Goal: Communication & Community: Participate in discussion

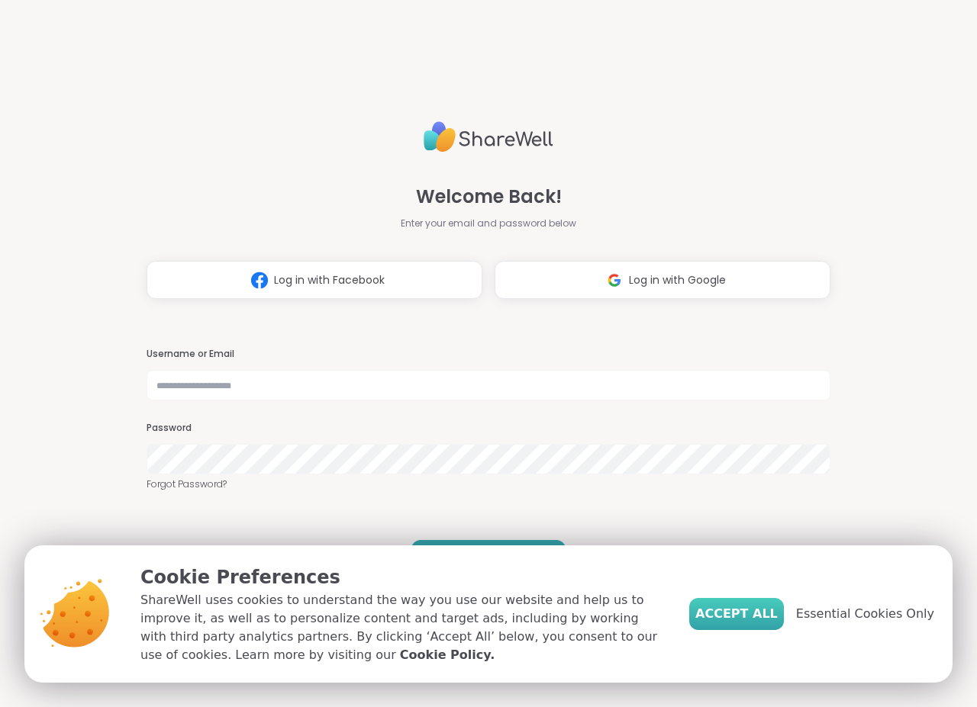
click at [778, 623] on span "Accept All" at bounding box center [736, 614] width 82 height 18
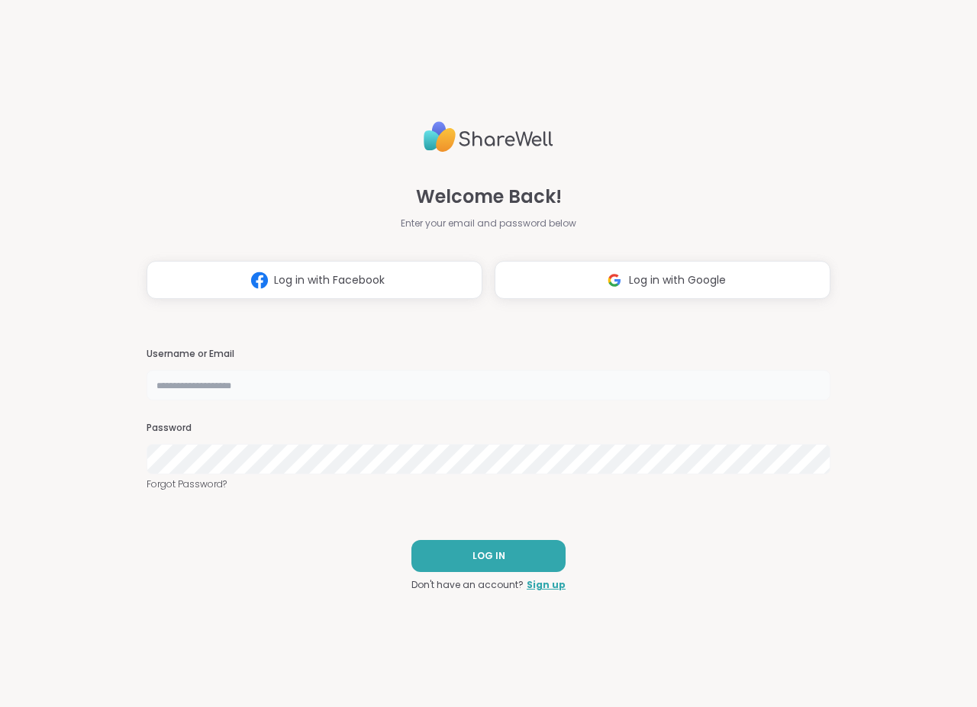
click at [436, 392] on input "text" at bounding box center [489, 385] width 684 height 31
click at [355, 393] on input "text" at bounding box center [489, 385] width 684 height 31
type input "*******"
click at [469, 565] on button "LOG IN" at bounding box center [488, 556] width 154 height 32
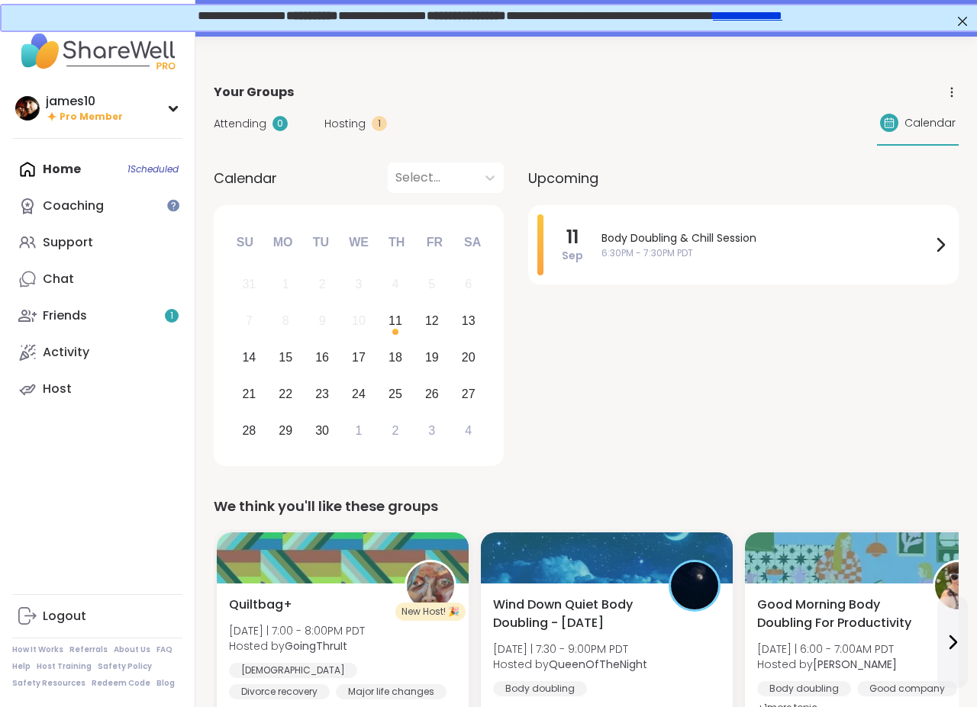
click at [352, 126] on span "Hosting" at bounding box center [344, 124] width 41 height 16
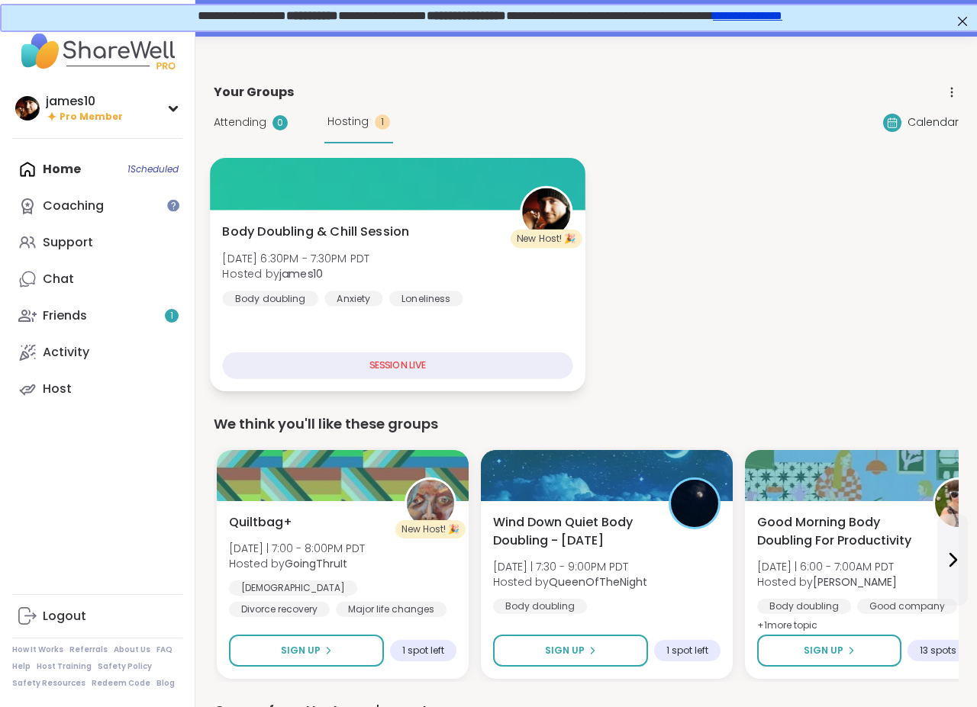
click at [431, 343] on div "Body Doubling & Chill Session [DATE] 6:30PM - 7:30PM PDT Hosted by james10 Body…" at bounding box center [397, 301] width 375 height 182
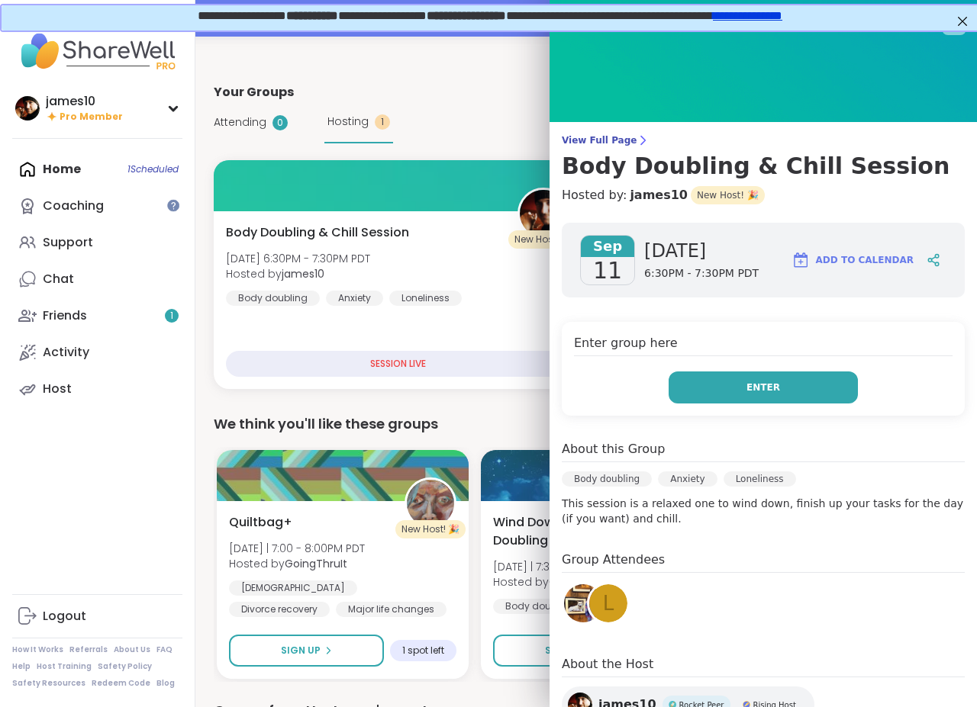
click at [768, 383] on span "Enter" at bounding box center [763, 388] width 34 height 14
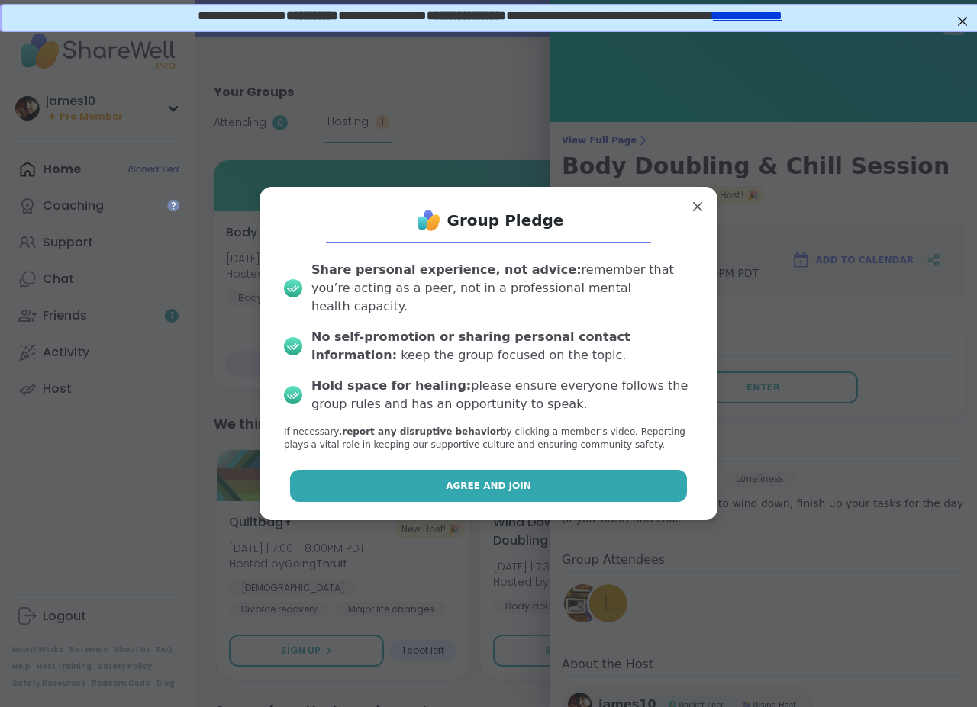
click at [519, 491] on button "Agree and Join" at bounding box center [489, 486] width 398 height 32
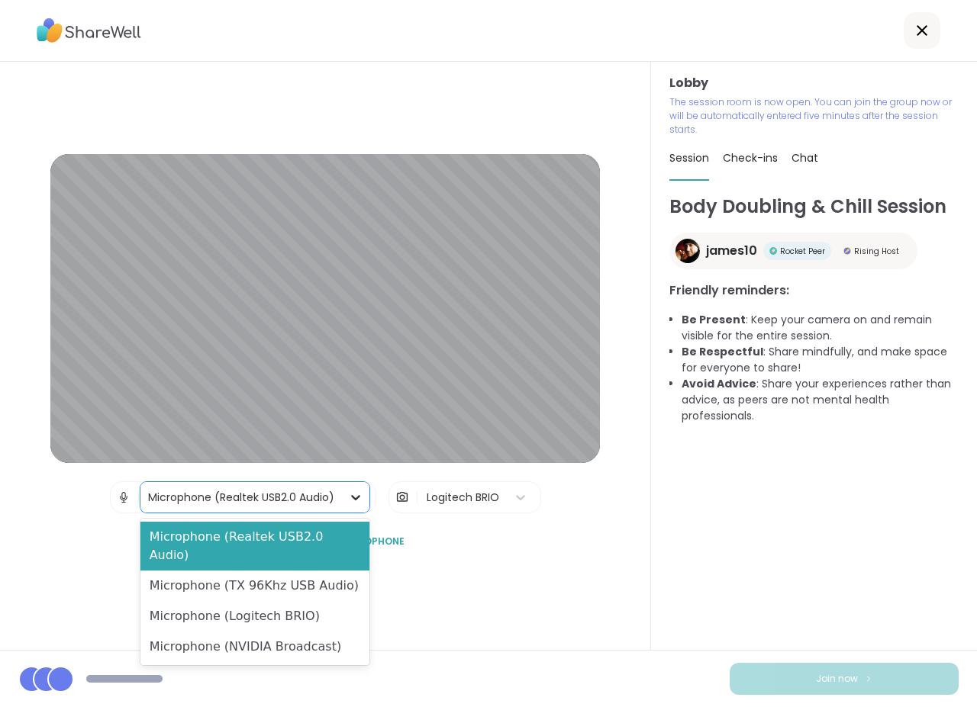
click at [346, 498] on div at bounding box center [355, 497] width 27 height 27
click at [325, 571] on div "Microphone (TX 96Khz USB Audio)" at bounding box center [255, 586] width 230 height 31
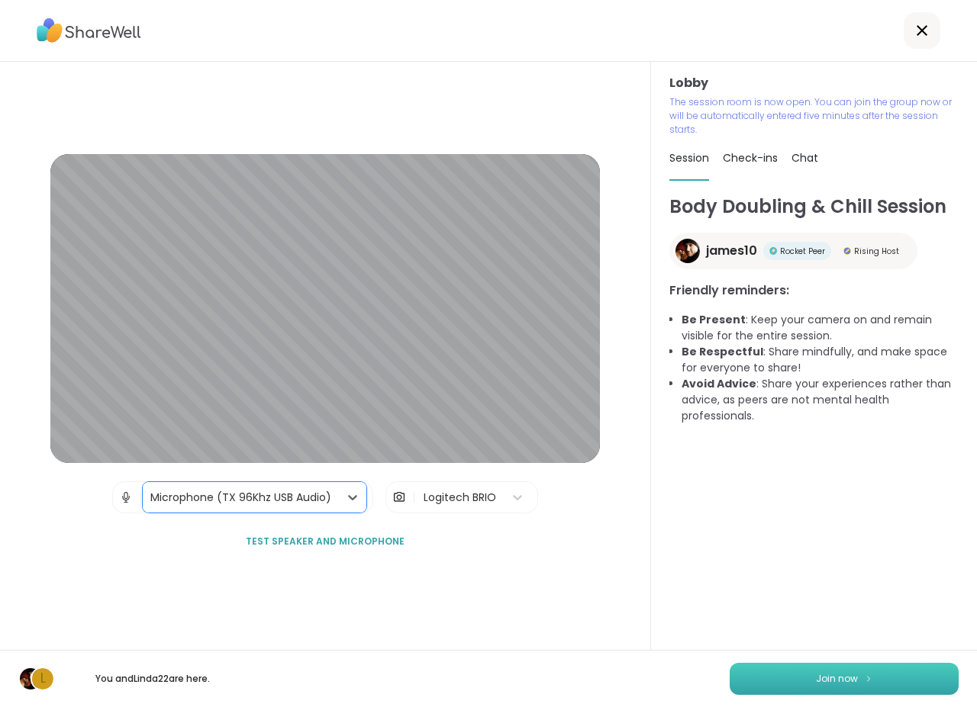
click at [829, 678] on span "Join now" at bounding box center [837, 679] width 42 height 14
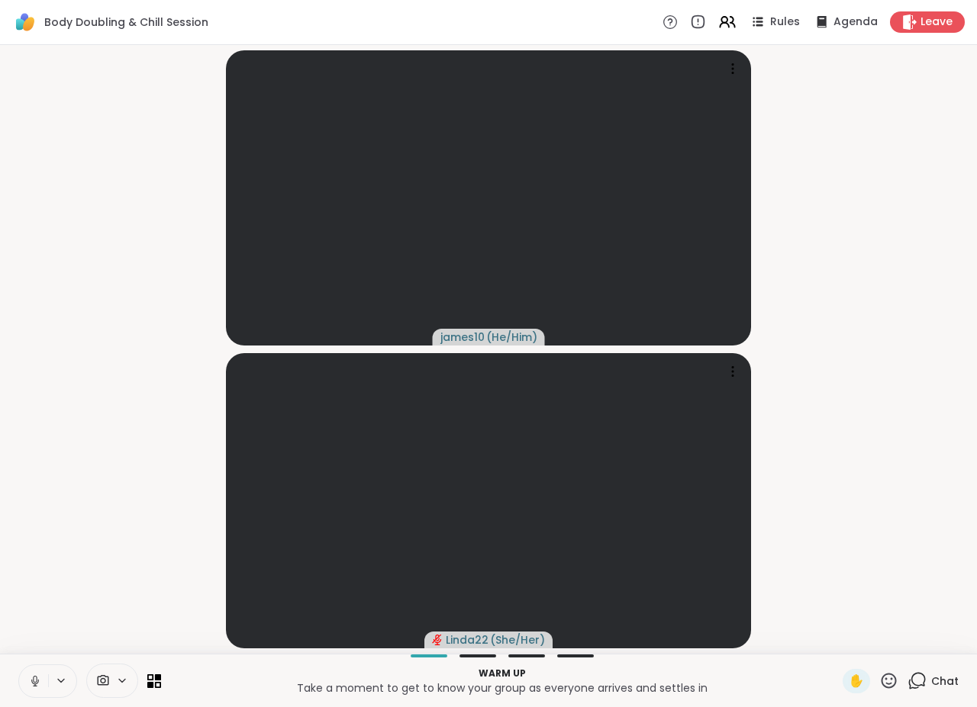
click at [40, 689] on button at bounding box center [33, 681] width 29 height 32
click at [34, 681] on icon at bounding box center [35, 681] width 11 height 11
click at [868, 396] on video-player-container "james10 ( He/Him ) Linda22 ( She/Her )" at bounding box center [488, 349] width 958 height 597
click at [61, 677] on icon at bounding box center [61, 681] width 12 height 13
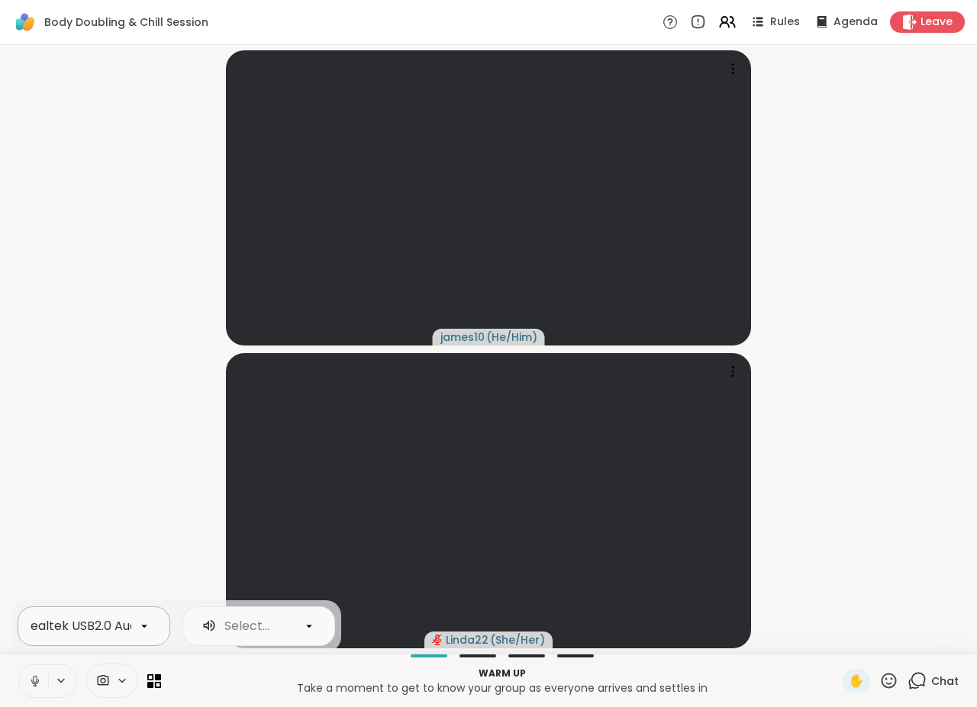
click at [144, 627] on icon at bounding box center [144, 626] width 6 height 3
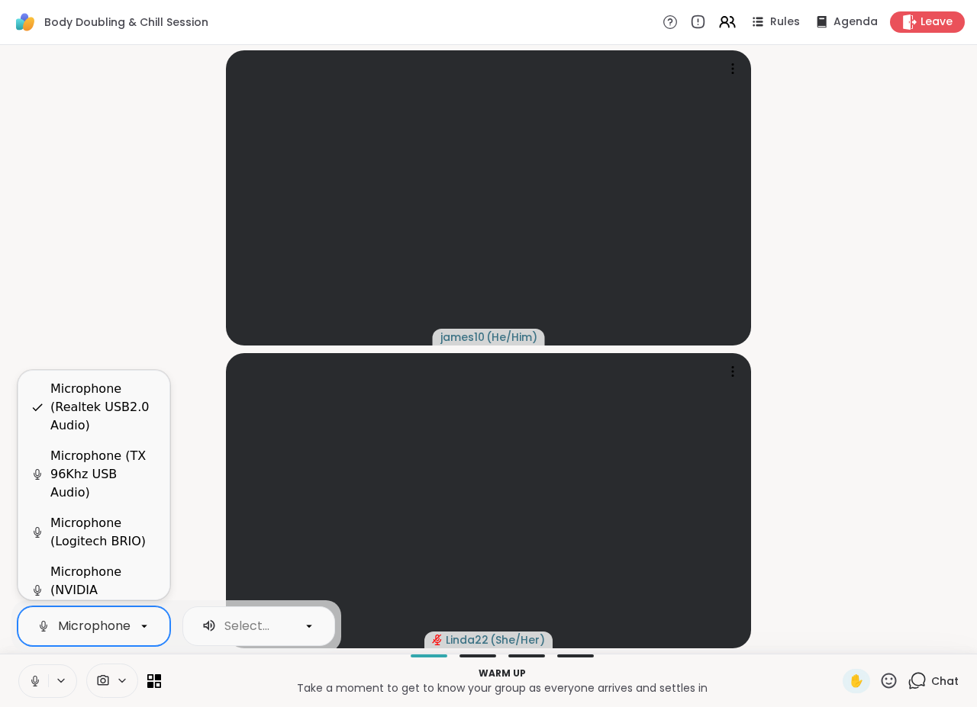
click at [111, 468] on div "Microphone (TX 96Khz USB Audio)" at bounding box center [103, 474] width 107 height 55
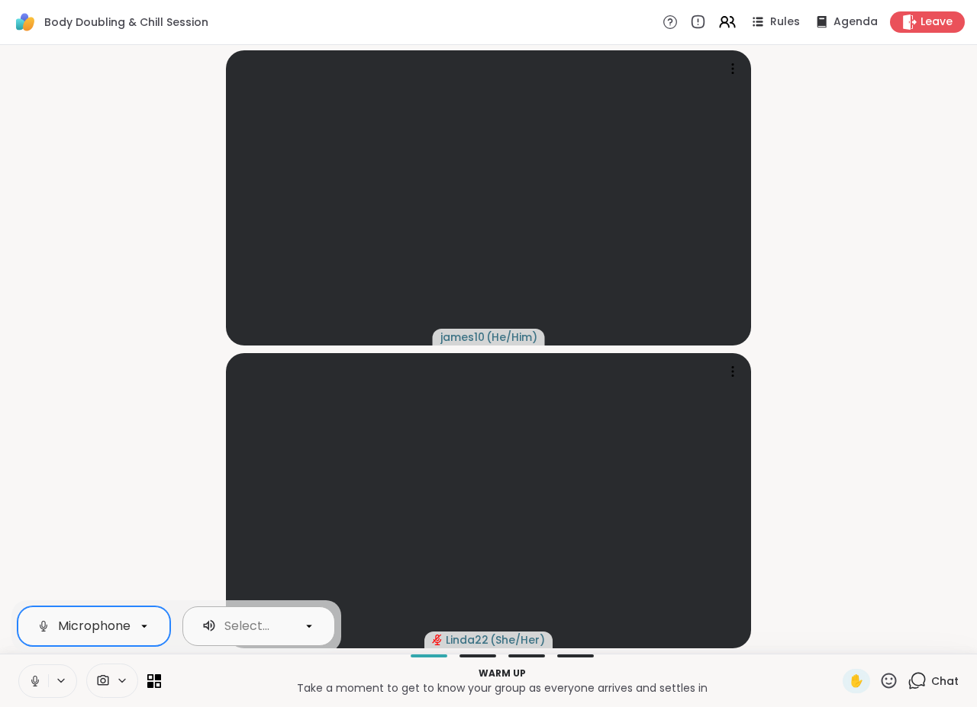
drag, startPoint x: 320, startPoint y: 623, endPoint x: 312, endPoint y: 621, distance: 7.8
click at [319, 623] on div at bounding box center [309, 627] width 26 height 26
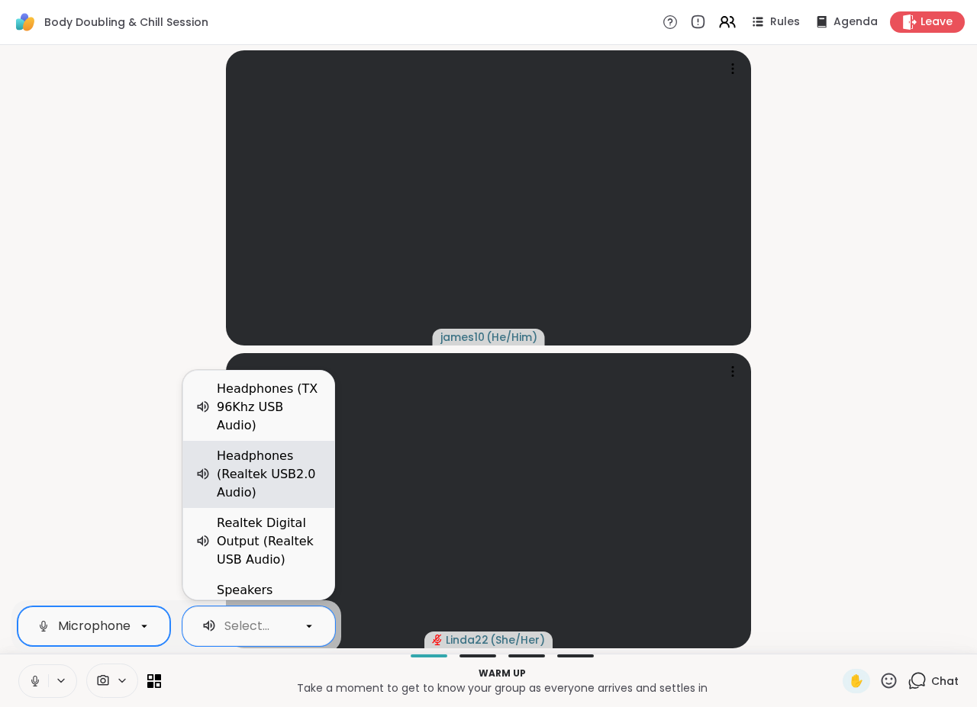
scroll to position [9, 0]
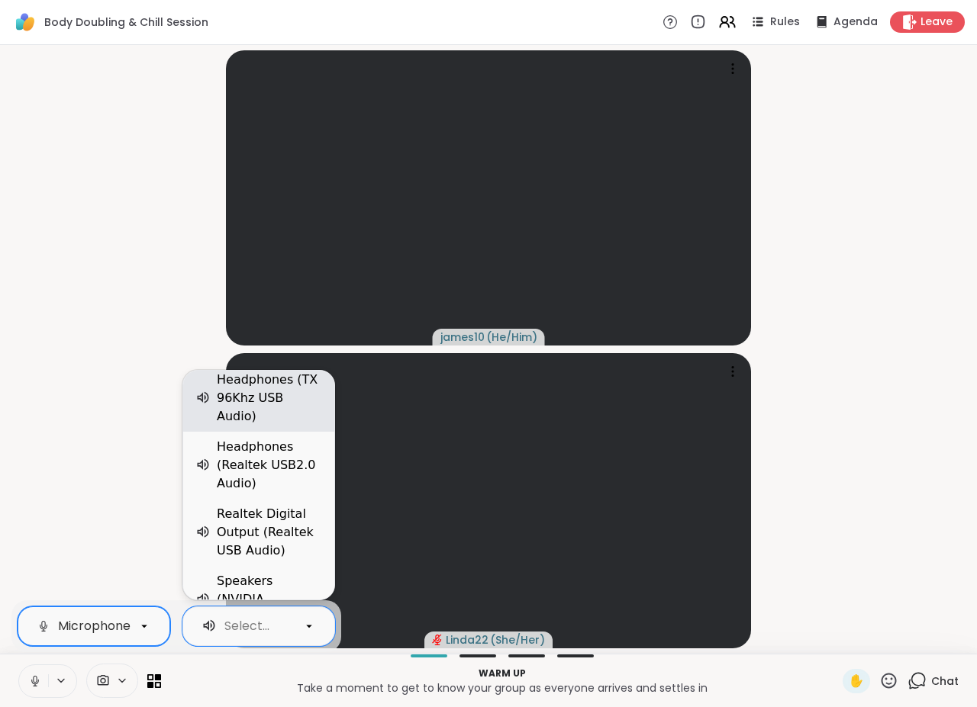
click at [278, 395] on div "Headphones (TX 96Khz USB Audio)" at bounding box center [269, 398] width 105 height 55
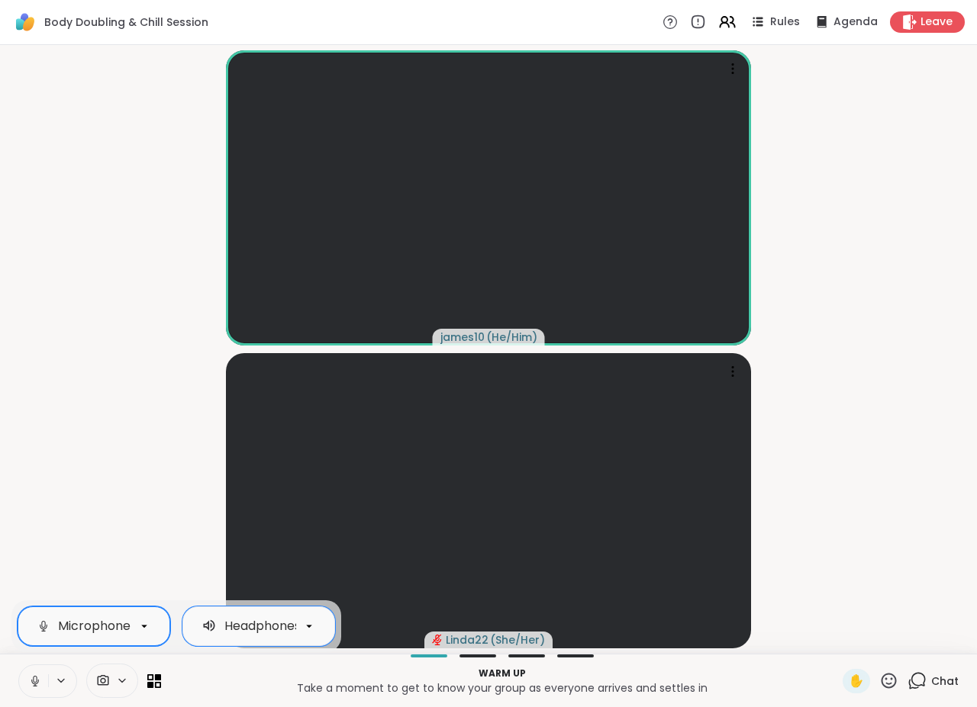
click at [848, 388] on video-player-container "james10 ( He/Him ) Linda22 ( She/Her )" at bounding box center [488, 349] width 958 height 597
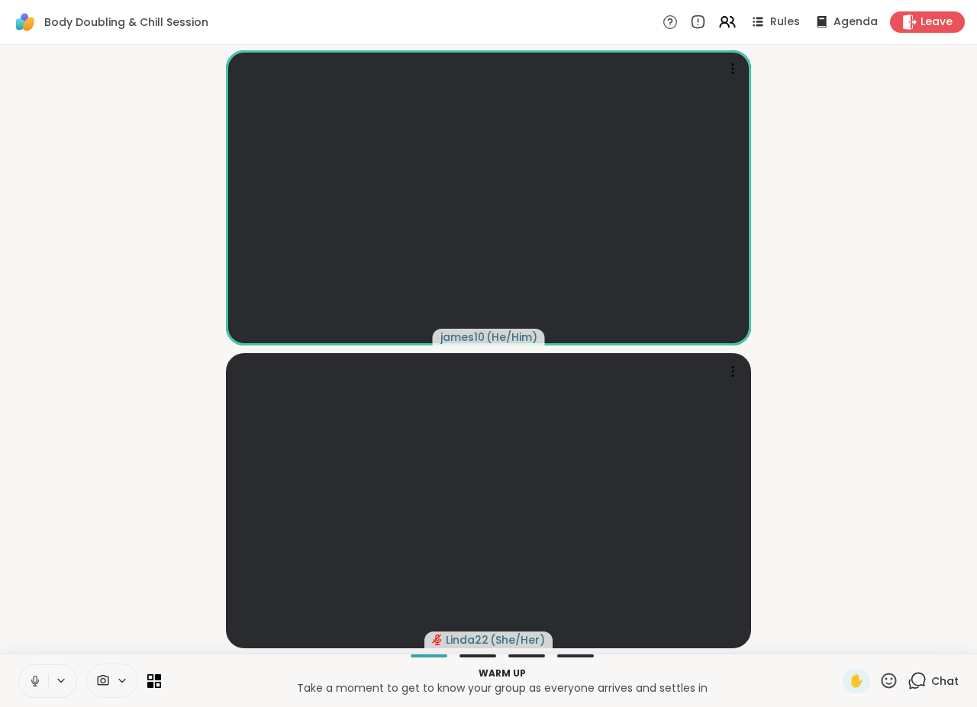
click at [32, 680] on icon at bounding box center [35, 681] width 8 height 5
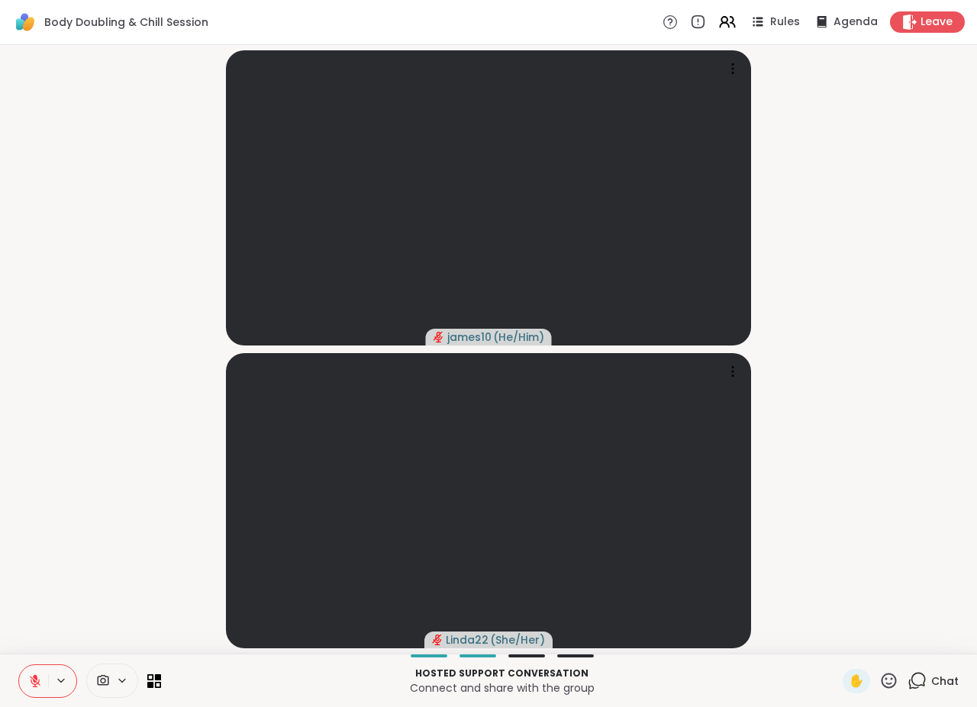
click at [920, 688] on icon at bounding box center [916, 681] width 19 height 19
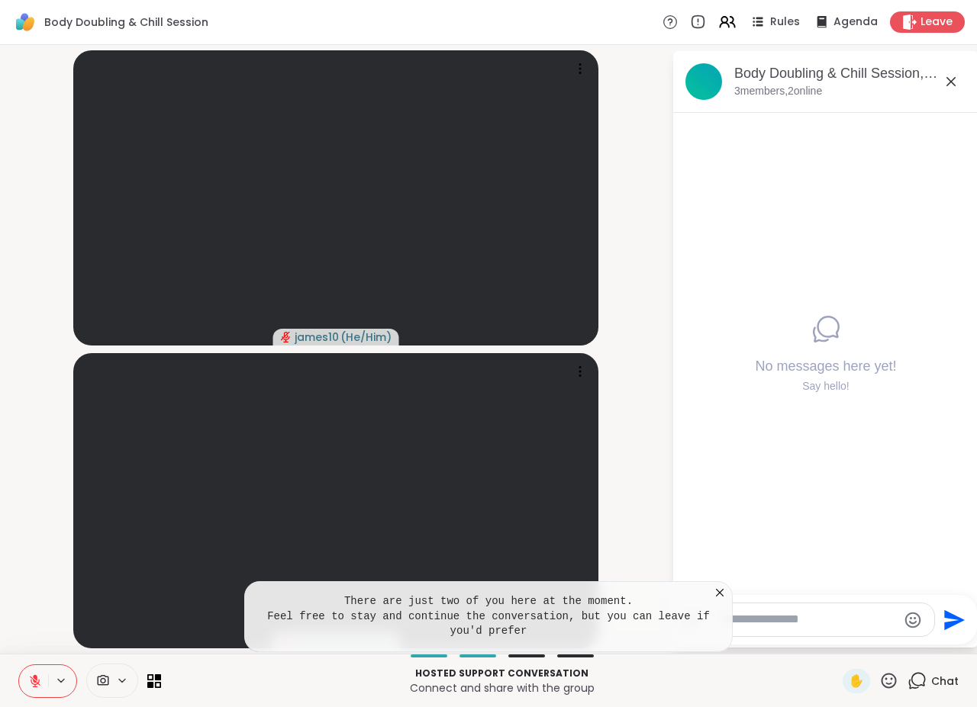
click at [722, 594] on icon at bounding box center [719, 592] width 15 height 15
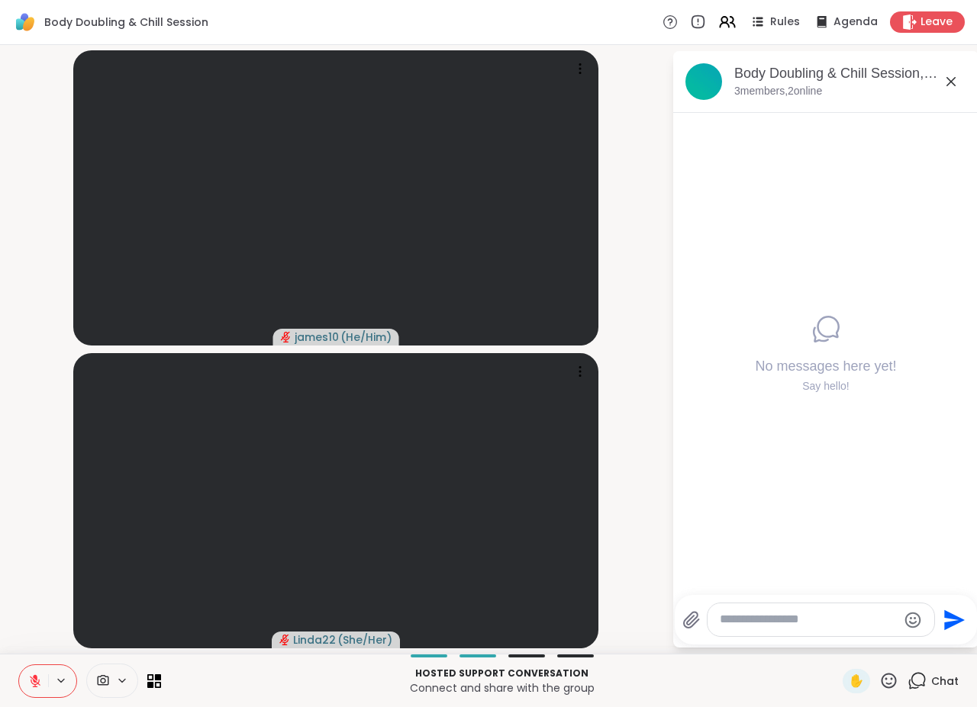
click at [826, 621] on textarea "Type your message" at bounding box center [809, 620] width 178 height 16
type textarea "*"
drag, startPoint x: 762, startPoint y: 623, endPoint x: 717, endPoint y: 604, distance: 49.9
click at [721, 604] on textarea "**********" at bounding box center [810, 614] width 178 height 31
type textarea "**********"
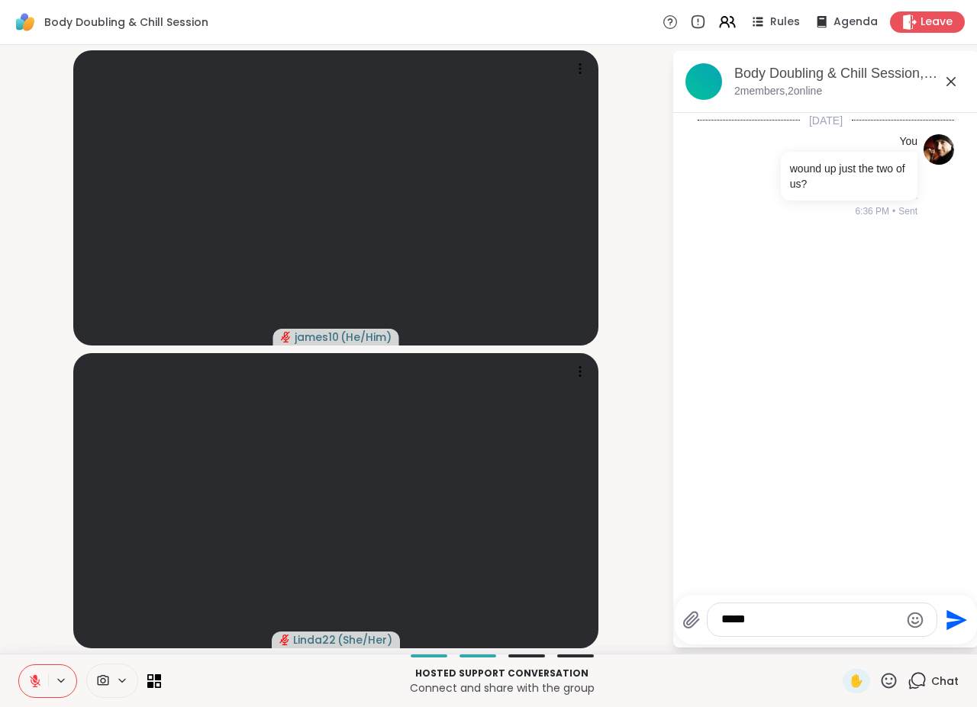
type textarea "******"
click at [720, 465] on div "[DATE] You wound up just the two of us? 6:36 PM • Sent You hahaha 6:36 PM • Sent" at bounding box center [825, 349] width 305 height 473
click at [820, 620] on textarea "Type your message" at bounding box center [810, 620] width 178 height 16
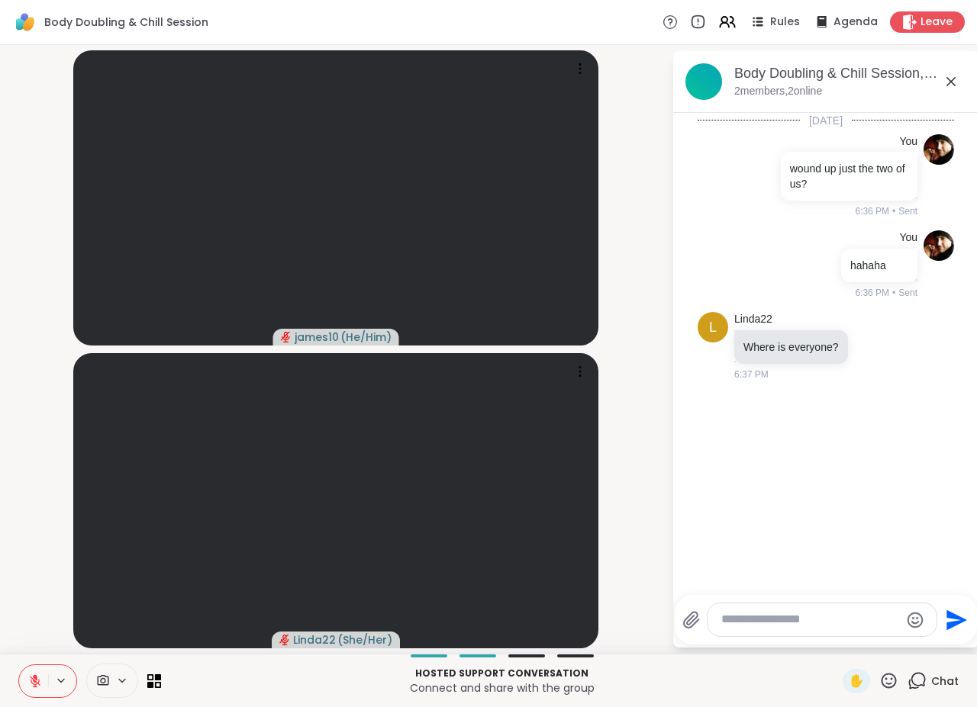
click at [816, 625] on textarea "Type your message" at bounding box center [810, 620] width 178 height 16
type textarea "**********"
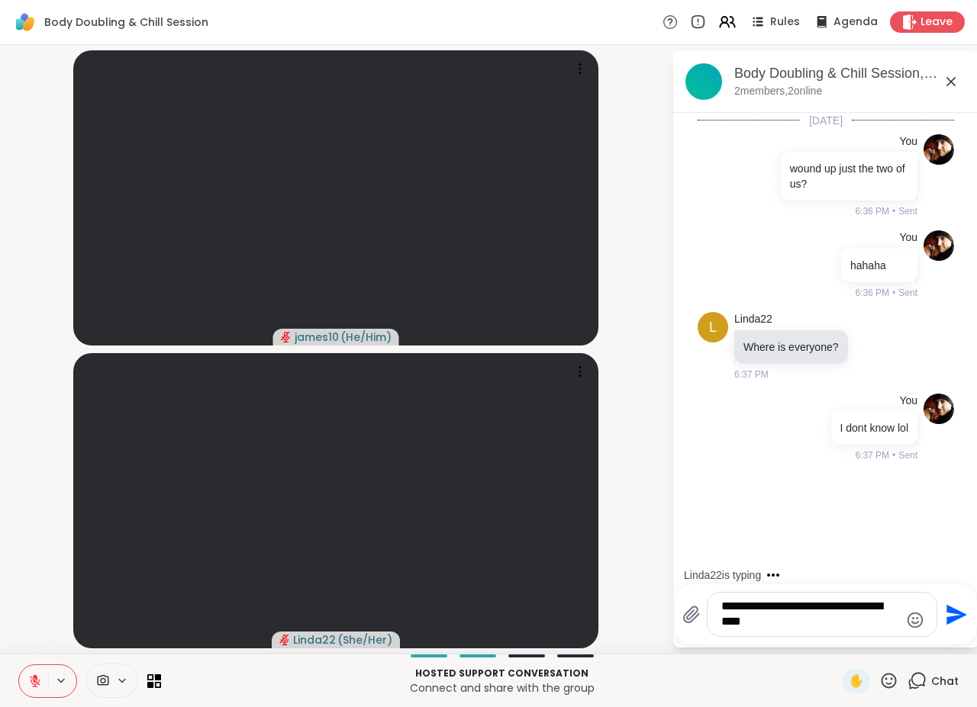
type textarea "**********"
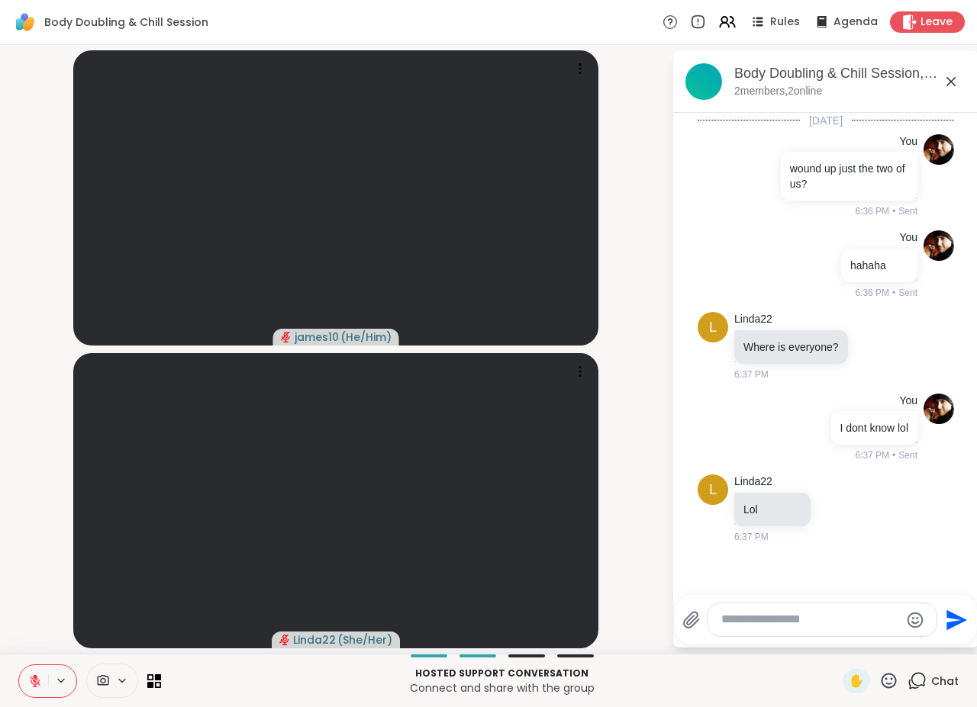
scroll to position [61, 0]
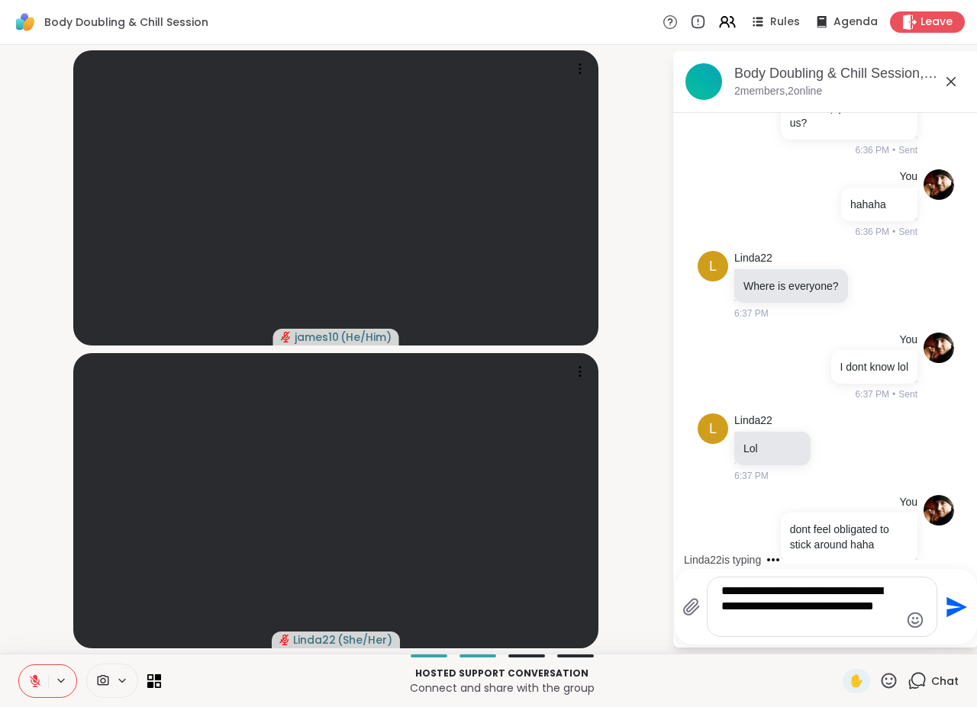
type textarea "**********"
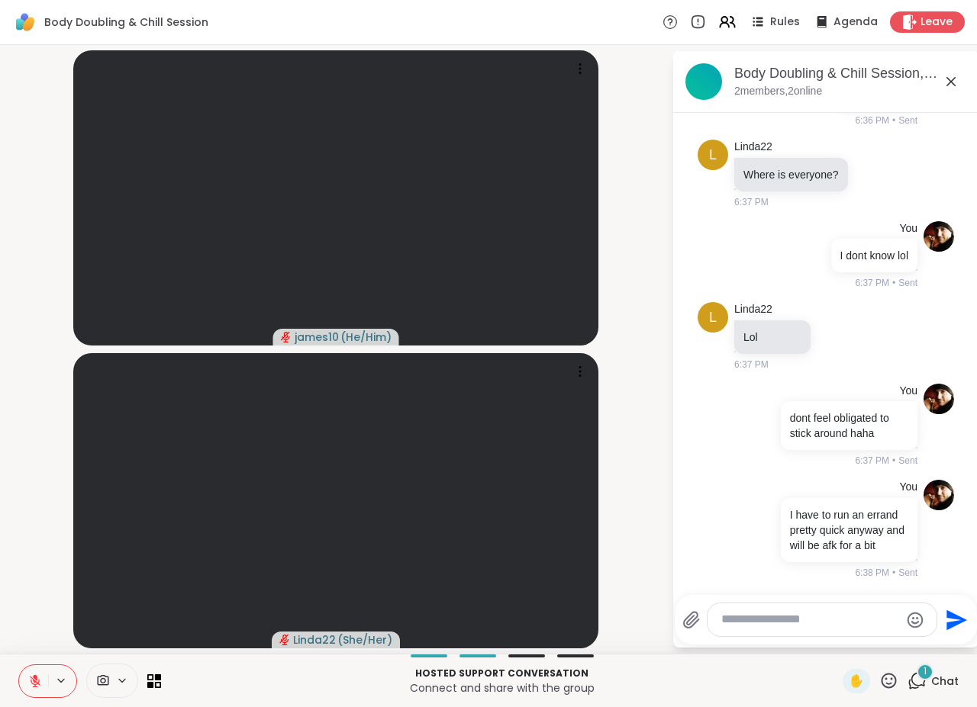
scroll to position [269, 0]
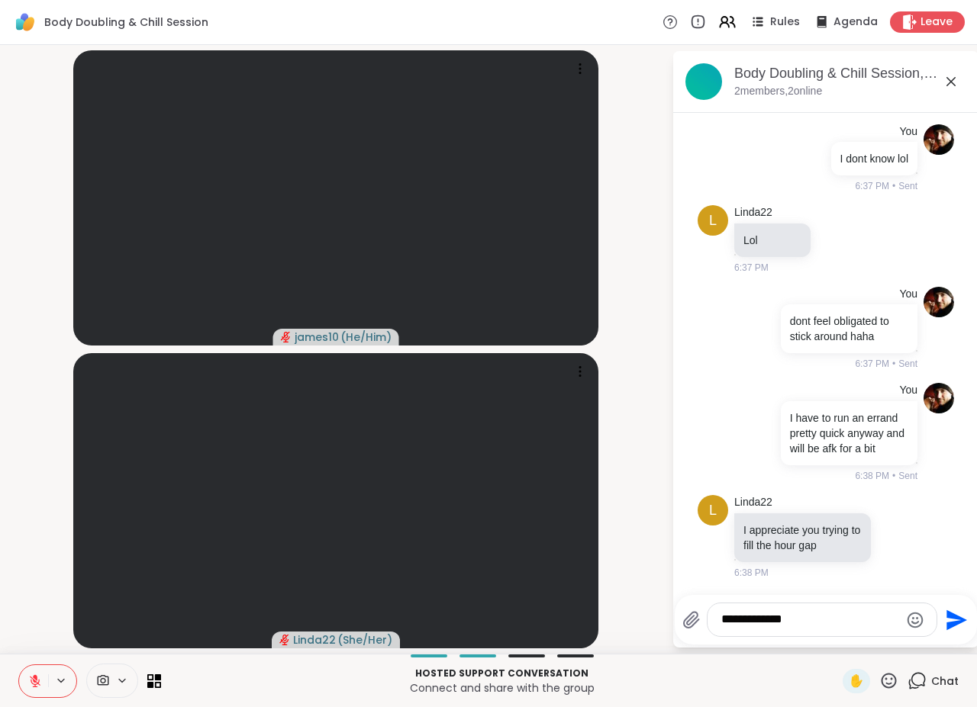
type textarea "**********"
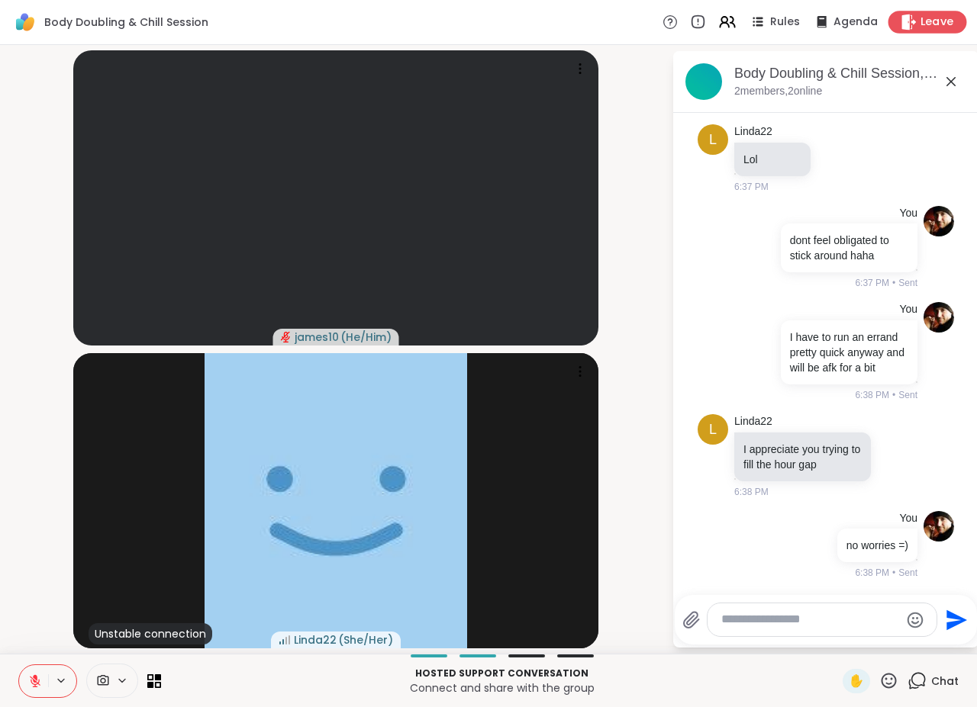
click at [922, 18] on span "Leave" at bounding box center [937, 22] width 34 height 16
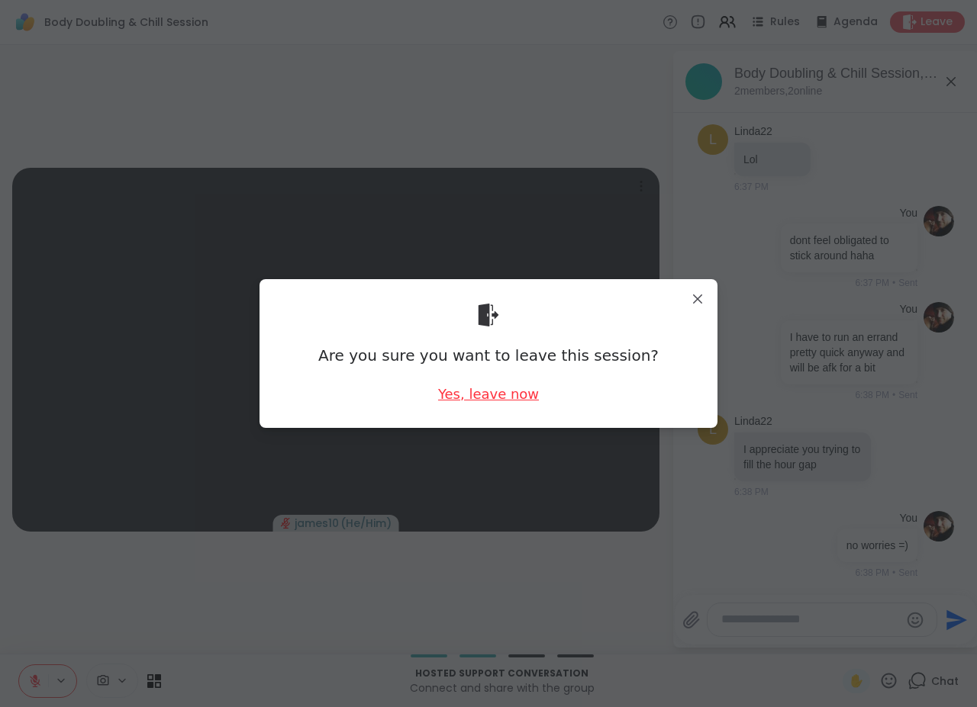
click at [501, 395] on div "Yes, leave now" at bounding box center [488, 394] width 101 height 19
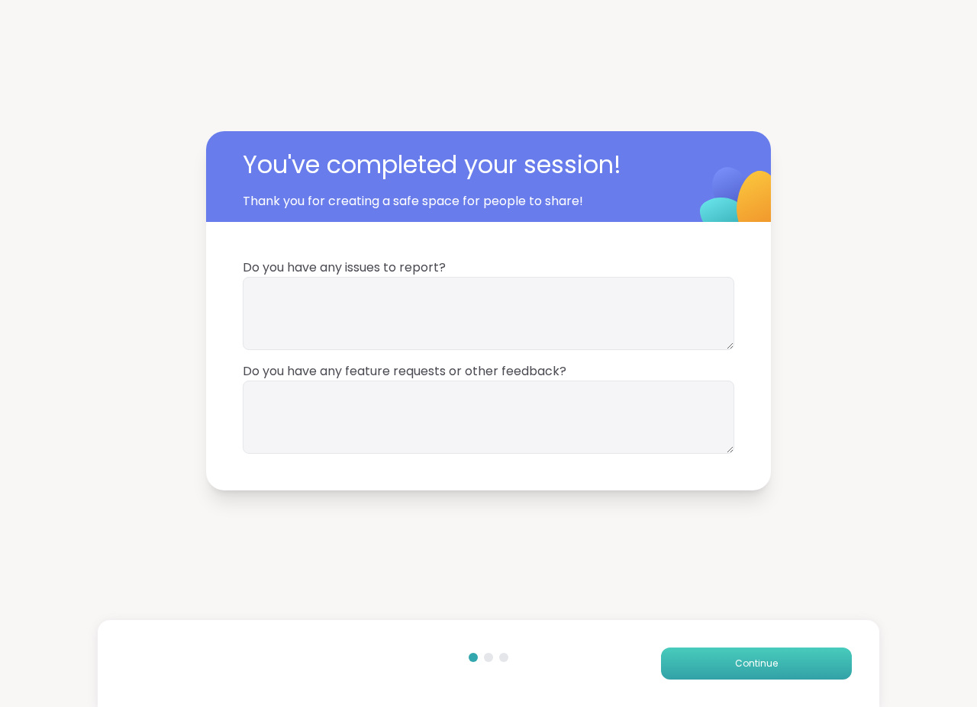
click at [737, 659] on span "Continue" at bounding box center [756, 664] width 43 height 14
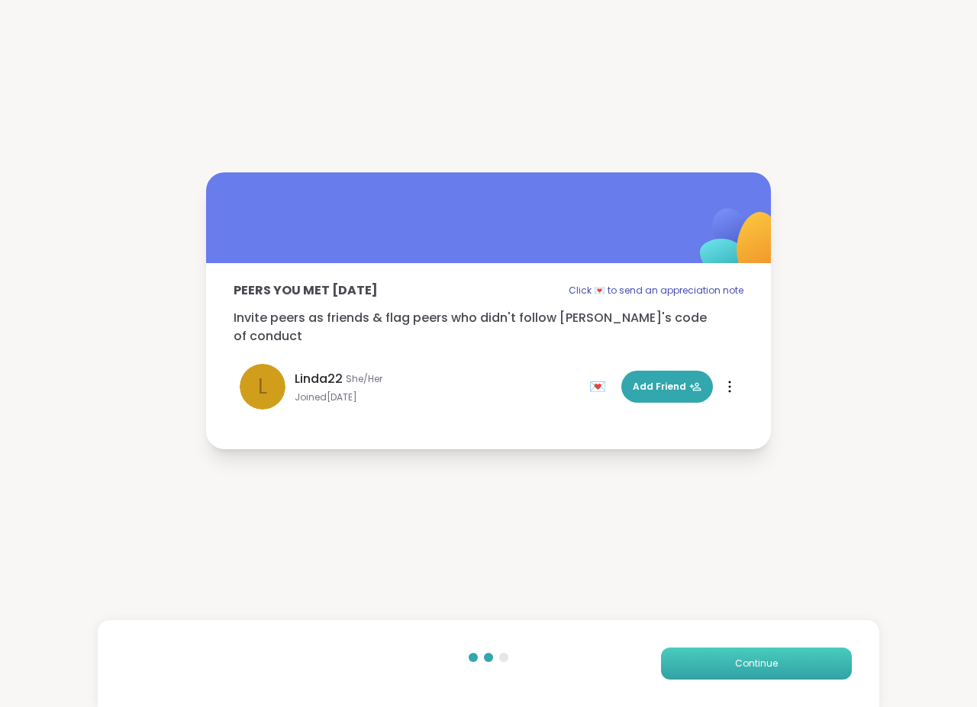
click at [761, 665] on span "Continue" at bounding box center [756, 664] width 43 height 14
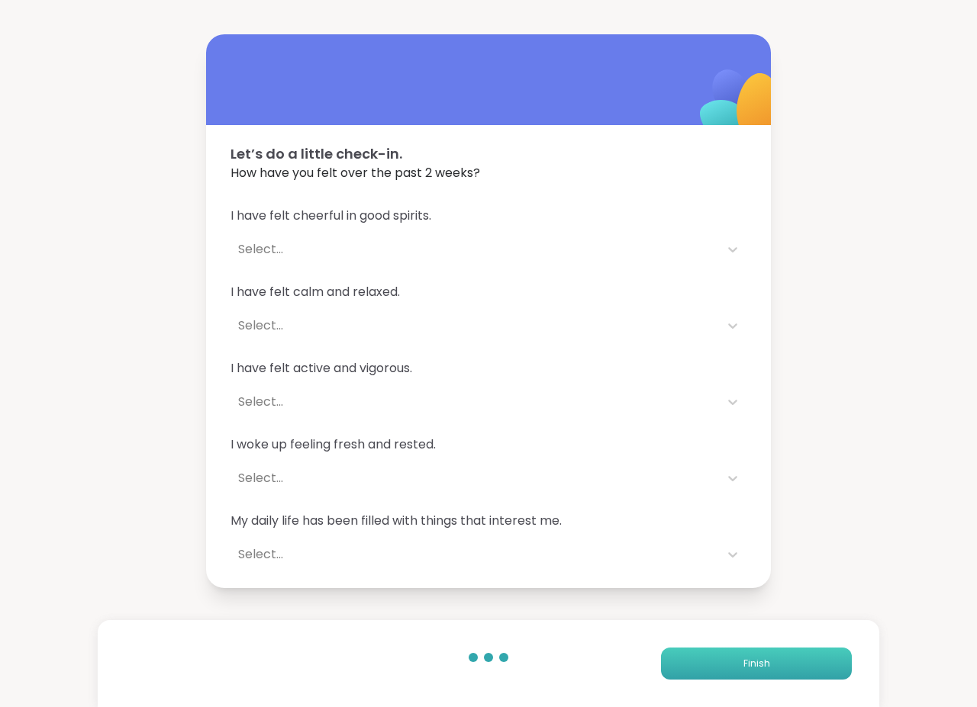
click at [761, 665] on span "Finish" at bounding box center [756, 664] width 27 height 14
